Goal: Task Accomplishment & Management: Complete application form

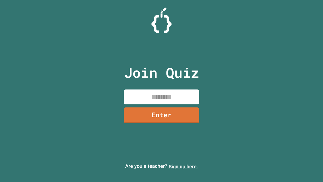
click at [183, 166] on link "Sign up here." at bounding box center [183, 166] width 30 height 6
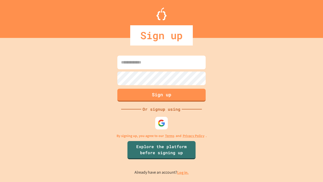
click at [183, 172] on link "Log in." at bounding box center [183, 171] width 12 height 5
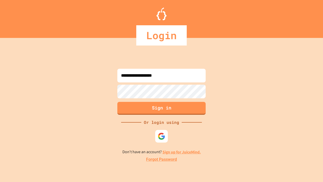
type input "**********"
